Goal: Transaction & Acquisition: Purchase product/service

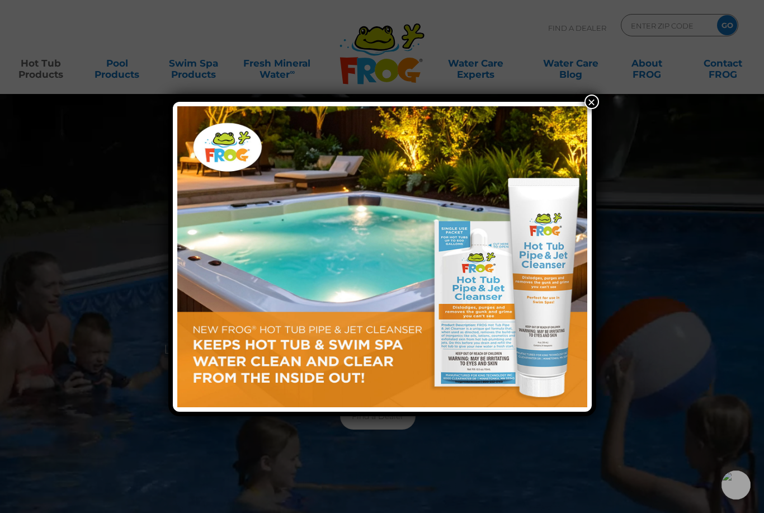
click at [593, 105] on button "×" at bounding box center [591, 102] width 15 height 15
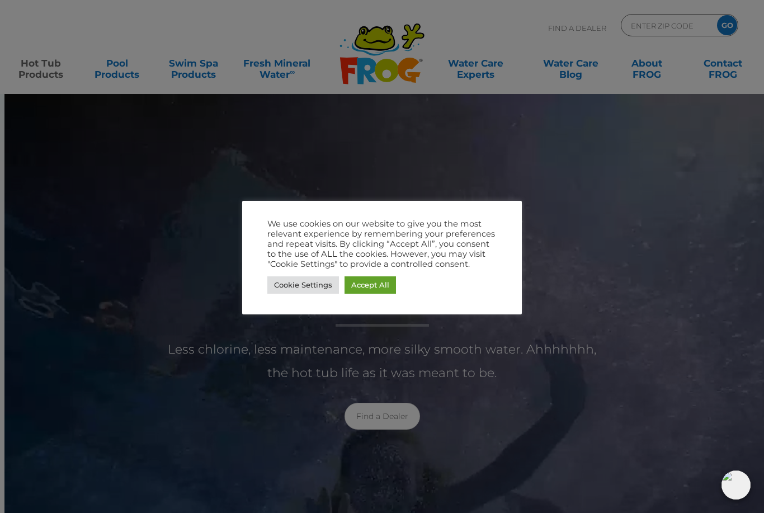
click at [311, 287] on link "Cookie Settings" at bounding box center [303, 284] width 72 height 17
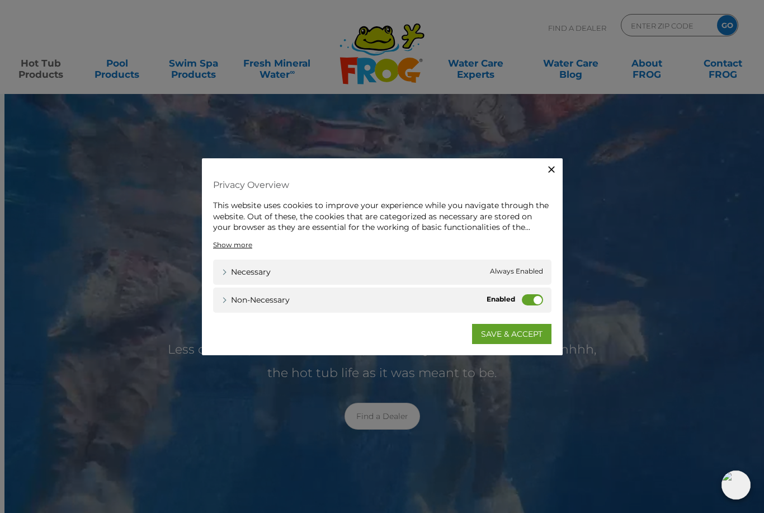
click at [525, 299] on label "Non-necessary" at bounding box center [532, 299] width 21 height 11
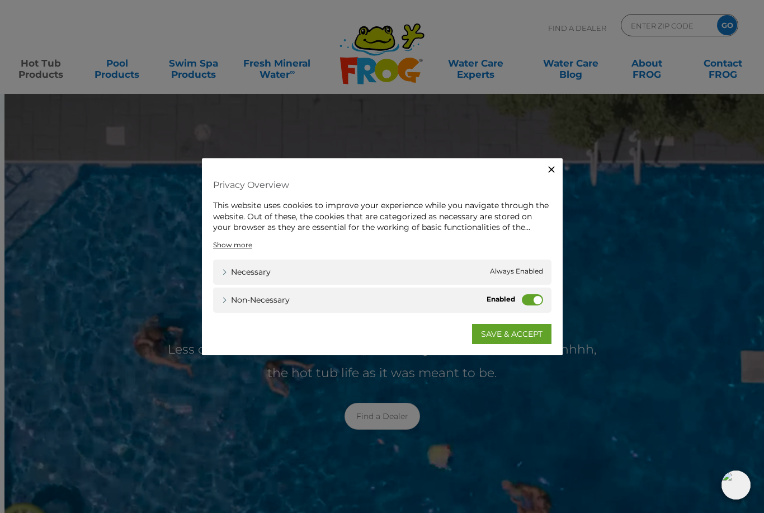
click at [0, 0] on input "Non-necessary" at bounding box center [0, 0] width 0 height 0
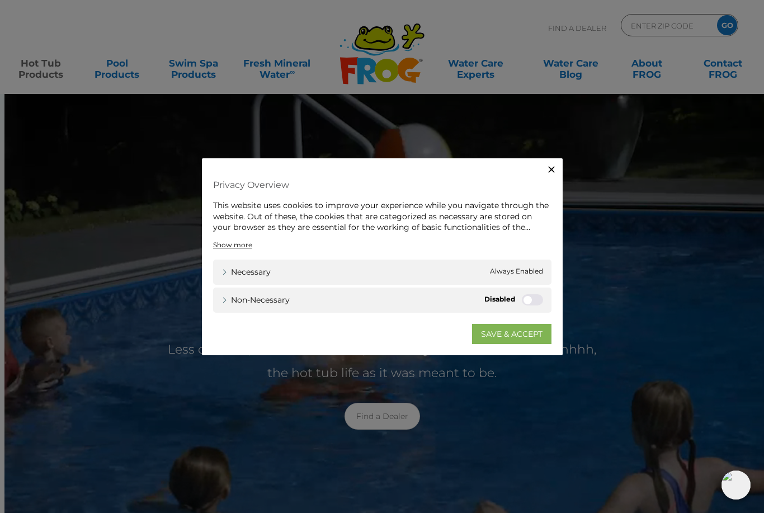
click at [515, 340] on link "SAVE & ACCEPT" at bounding box center [511, 333] width 79 height 20
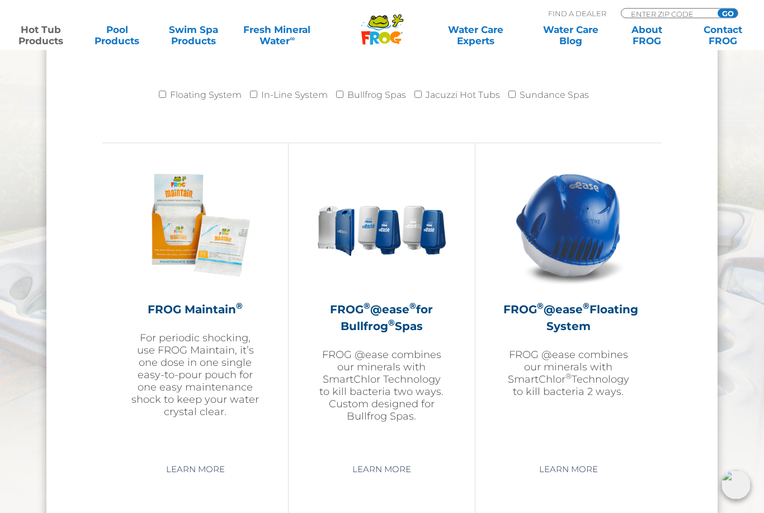
scroll to position [1166, 0]
click at [600, 340] on div "FROG ® @ease ® Floating System FROG @ease combines our minerals with SmartChlor…" at bounding box center [568, 349] width 130 height 97
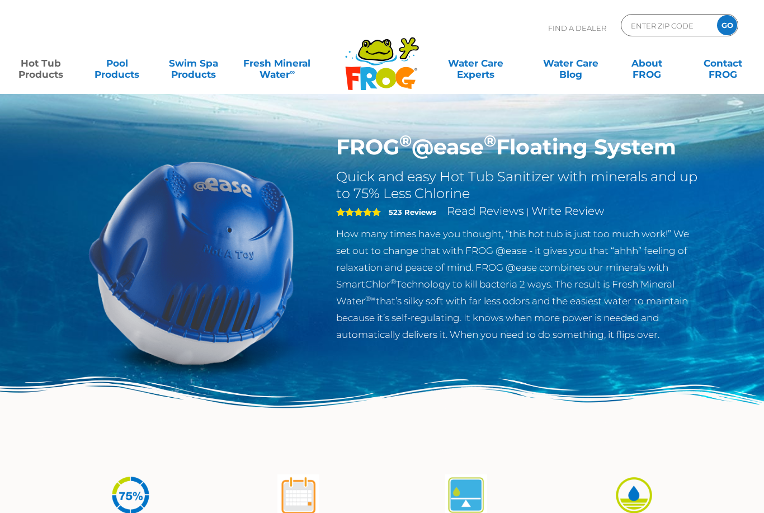
click at [584, 316] on p "How many times have you thought, “this hot tub is just too much work!” We set o…" at bounding box center [518, 283] width 365 height 117
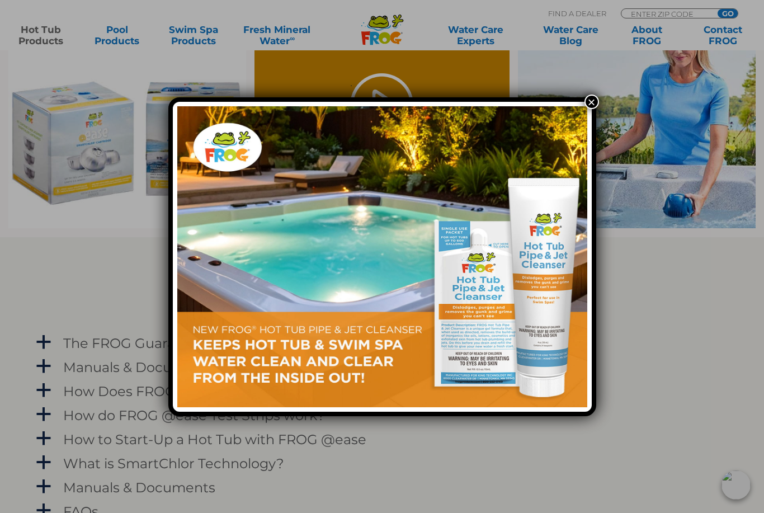
scroll to position [920, 0]
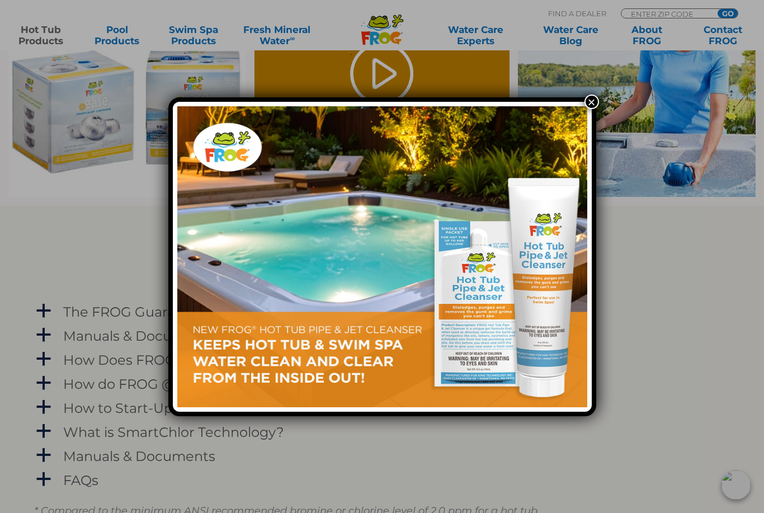
click at [586, 110] on img at bounding box center [382, 256] width 410 height 301
click at [590, 109] on button "×" at bounding box center [591, 102] width 15 height 15
click at [596, 99] on button "×" at bounding box center [591, 102] width 15 height 15
click at [586, 110] on img at bounding box center [382, 256] width 410 height 301
